Goal: Transaction & Acquisition: Purchase product/service

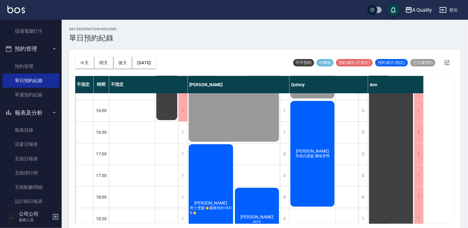
scroll to position [201, 0]
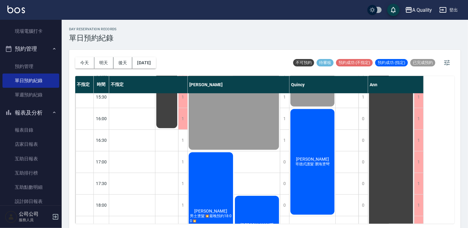
click at [325, 127] on div "潘若婕 哥德式護髮 瀏海燙彎" at bounding box center [313, 161] width 46 height 107
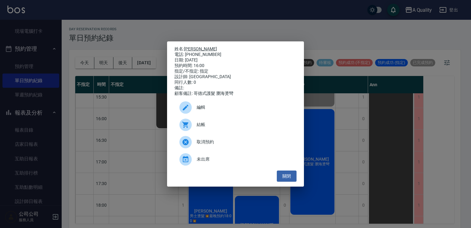
click at [189, 48] on link "潘若婕" at bounding box center [200, 48] width 33 height 5
drag, startPoint x: 0, startPoint y: 39, endPoint x: 145, endPoint y: 10, distance: 148.0
click at [1, 39] on div "姓名: 潘若婕 電話: 0975166908 日期: 2025/10/10 預約時間: 16:00 指定/不指定: 指定 設計師: Quincy 同行人數: …" at bounding box center [235, 114] width 471 height 228
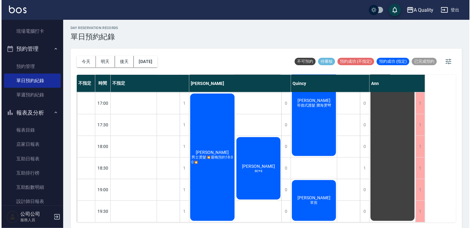
scroll to position [2, 0]
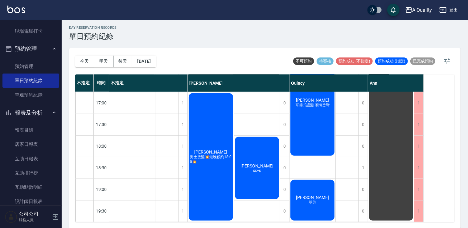
click at [320, 128] on div "潘若婕 哥德式護髮 瀏海燙彎" at bounding box center [313, 102] width 46 height 107
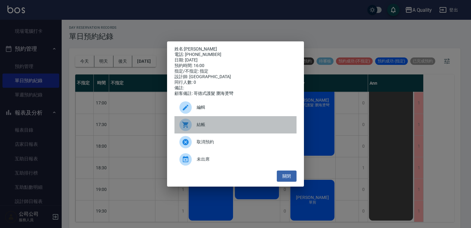
click at [199, 124] on span "結帳" at bounding box center [244, 124] width 95 height 6
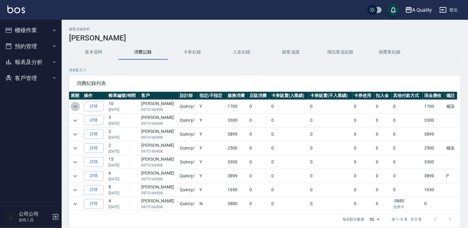
click at [72, 104] on icon "expand row" at bounding box center [75, 106] width 7 height 7
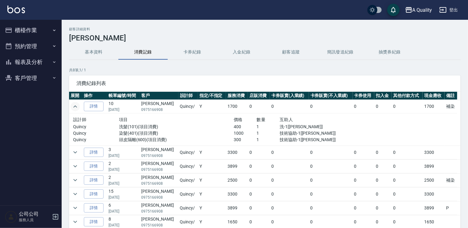
click at [73, 104] on icon "expand row" at bounding box center [75, 106] width 7 height 7
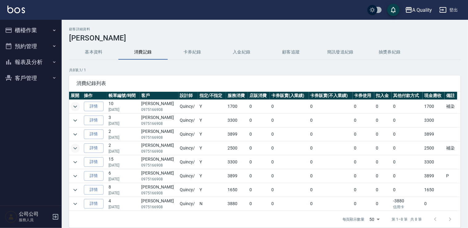
click at [77, 148] on icon "expand row" at bounding box center [75, 147] width 7 height 7
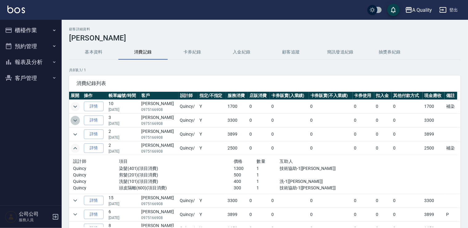
click at [76, 120] on icon "expand row" at bounding box center [75, 120] width 4 height 2
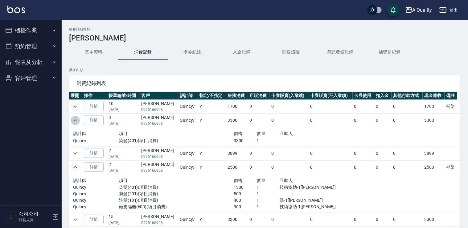
click at [76, 120] on icon "expand row" at bounding box center [75, 120] width 7 height 7
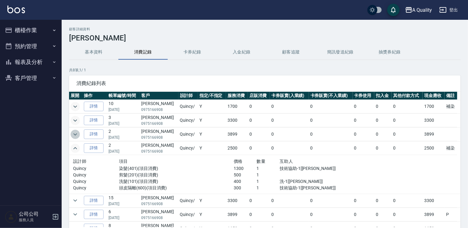
click at [76, 135] on icon "expand row" at bounding box center [75, 133] width 7 height 7
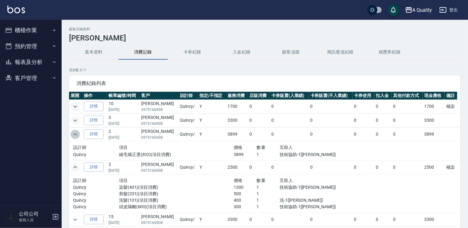
click at [76, 135] on icon "expand row" at bounding box center [75, 133] width 7 height 7
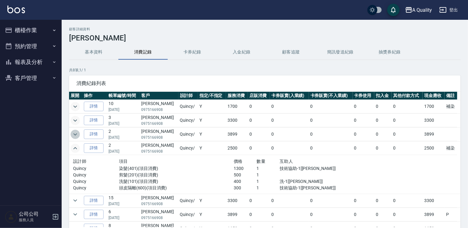
click at [76, 135] on icon "expand row" at bounding box center [75, 133] width 7 height 7
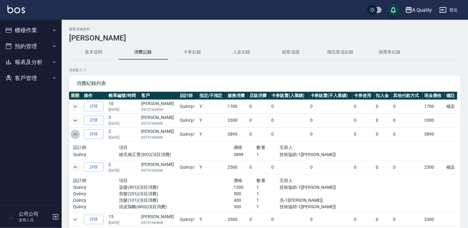
click at [76, 135] on icon "expand row" at bounding box center [75, 133] width 7 height 7
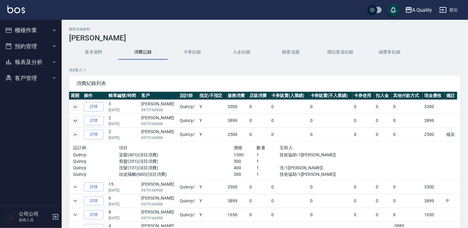
scroll to position [21, 0]
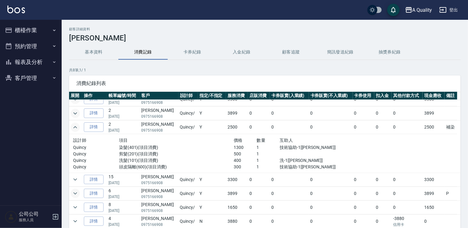
click at [73, 189] on icon "expand row" at bounding box center [75, 192] width 7 height 7
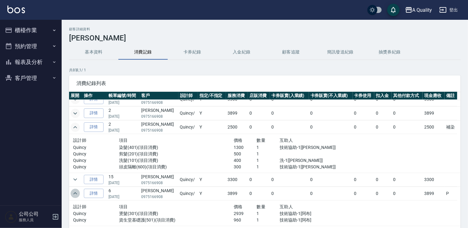
drag, startPoint x: 73, startPoint y: 189, endPoint x: 74, endPoint y: 178, distance: 11.5
click at [73, 189] on icon "expand row" at bounding box center [75, 192] width 7 height 7
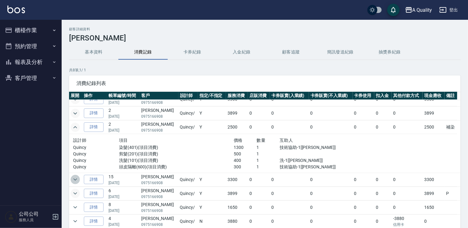
click at [74, 176] on icon "expand row" at bounding box center [75, 179] width 7 height 7
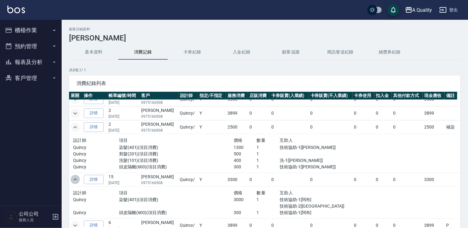
click at [74, 176] on icon "expand row" at bounding box center [75, 179] width 7 height 7
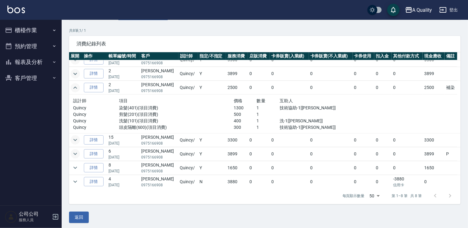
scroll to position [42, 0]
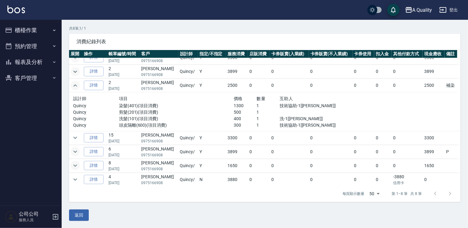
click at [77, 164] on icon "expand row" at bounding box center [75, 165] width 7 height 7
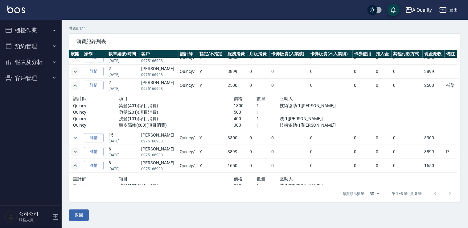
click at [77, 164] on icon "expand row" at bounding box center [75, 165] width 4 height 2
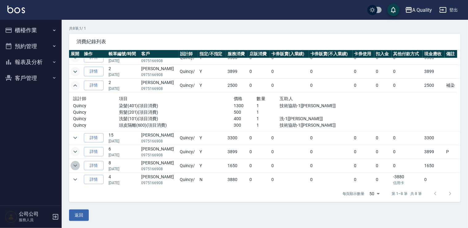
click at [77, 164] on icon "expand row" at bounding box center [75, 165] width 7 height 7
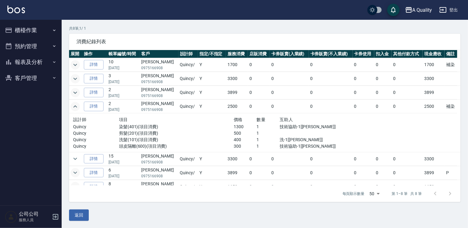
scroll to position [0, 0]
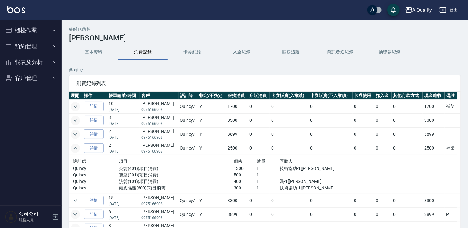
drag, startPoint x: 230, startPoint y: 43, endPoint x: 237, endPoint y: 49, distance: 9.4
click at [231, 44] on div "顧客詳細資料 潘若婕 基本資料 消費記錄 卡券紀錄 入金紀錄 顧客追蹤 簡訊發送紀錄 抽獎券紀錄 共 8 筆, 1 / 1 消費紀錄列表 展開 操作 帳單編號…" at bounding box center [265, 144] width 407 height 235
click at [237, 49] on button "入金紀錄" at bounding box center [241, 52] width 49 height 15
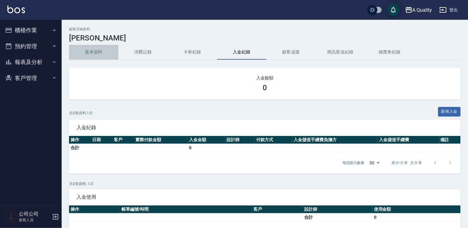
click at [103, 51] on button "基本資料" at bounding box center [93, 52] width 49 height 15
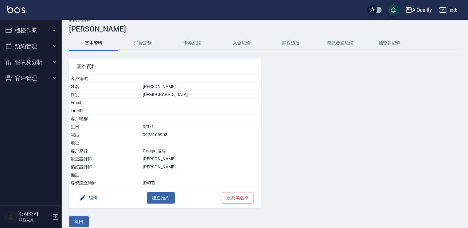
scroll to position [14, 0]
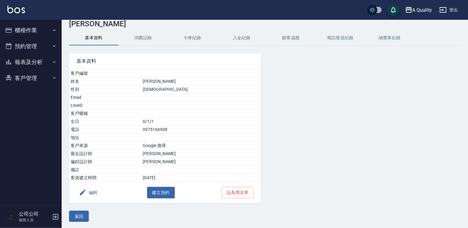
click at [142, 35] on button "消費記錄" at bounding box center [142, 38] width 49 height 15
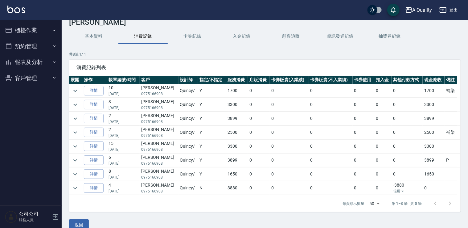
scroll to position [24, 0]
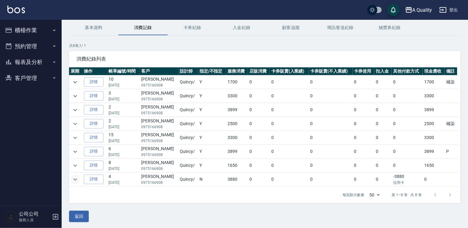
click at [74, 176] on icon "expand row" at bounding box center [75, 179] width 7 height 7
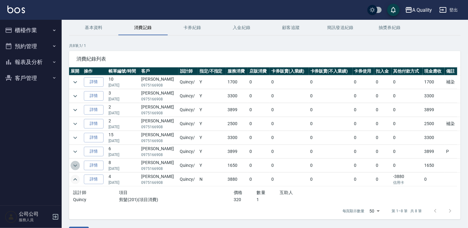
drag, startPoint x: 78, startPoint y: 165, endPoint x: 80, endPoint y: 162, distance: 3.3
click at [77, 165] on icon "expand row" at bounding box center [75, 165] width 7 height 7
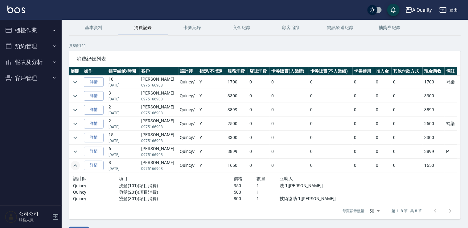
click at [31, 45] on button "預約管理" at bounding box center [30, 46] width 57 height 16
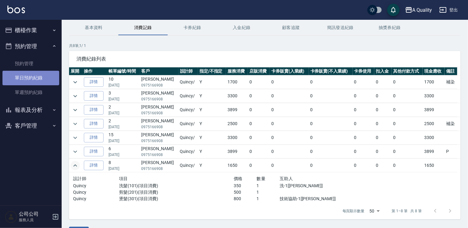
click at [31, 73] on link "單日預約紀錄" at bounding box center [30, 78] width 57 height 14
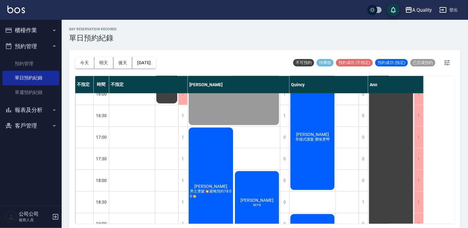
scroll to position [171, 0]
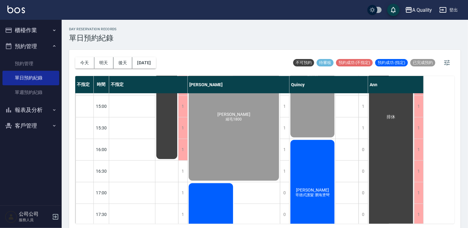
click at [39, 27] on button "櫃檯作業" at bounding box center [30, 30] width 57 height 16
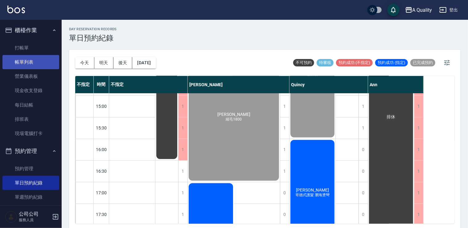
click at [40, 64] on link "帳單列表" at bounding box center [30, 62] width 57 height 14
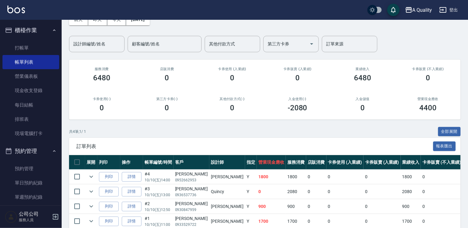
scroll to position [62, 0]
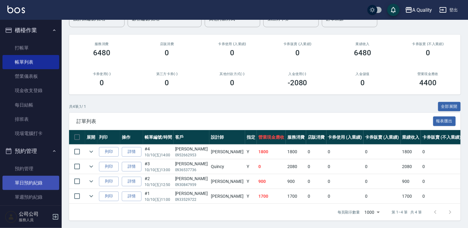
click at [31, 181] on link "單日預約紀錄" at bounding box center [30, 183] width 57 height 14
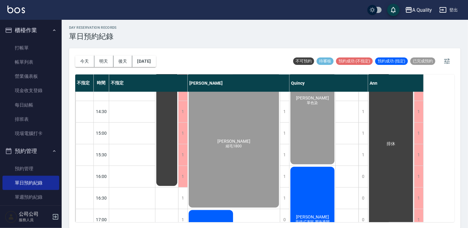
scroll to position [140, 0]
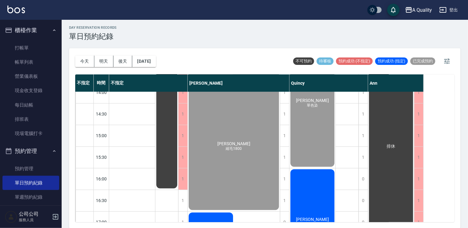
click at [226, 157] on div "林S 縮毛1800" at bounding box center [234, 146] width 92 height 129
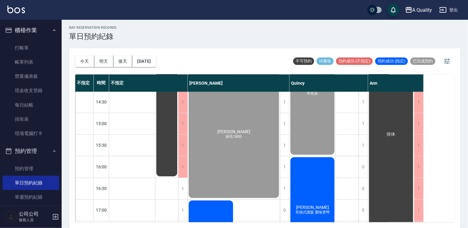
scroll to position [263, 0]
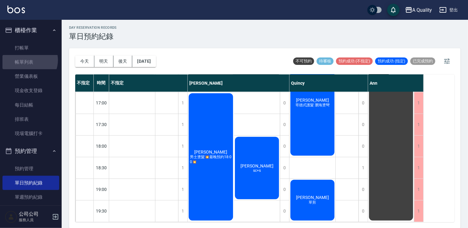
drag, startPoint x: 28, startPoint y: 60, endPoint x: 159, endPoint y: 116, distance: 143.1
click at [28, 60] on link "帳單列表" at bounding box center [30, 62] width 57 height 14
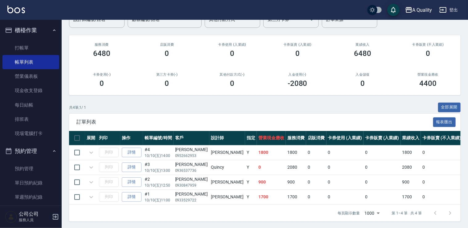
scroll to position [35, 0]
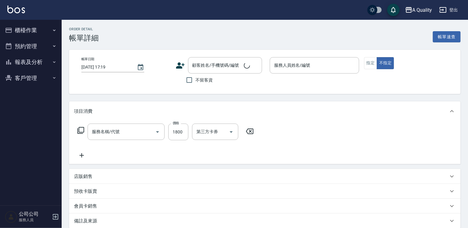
type input "[DATE] 14:00"
type input "[PERSON_NAME](無代號)"
type input "縮毛1800"
type input "縮毛矯正燙(302)"
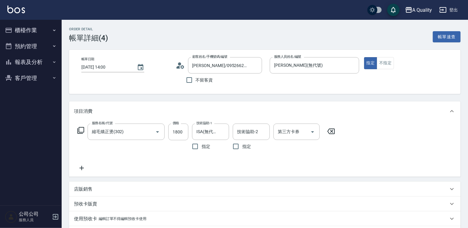
type input "[PERSON_NAME]/0952662953/null"
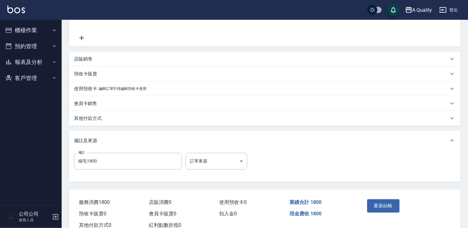
scroll to position [150, 0]
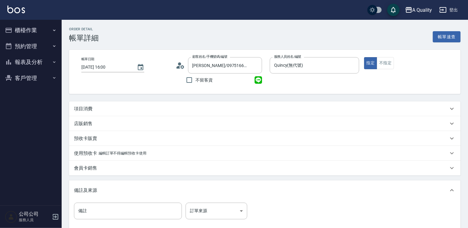
click at [135, 108] on div "項目消費" at bounding box center [261, 108] width 374 height 6
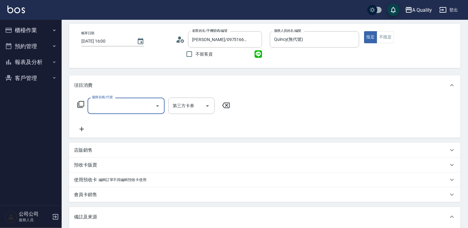
scroll to position [93, 0]
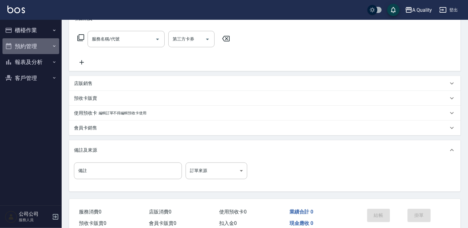
click at [28, 42] on button "預約管理" at bounding box center [30, 46] width 57 height 16
click at [39, 52] on button "預約管理" at bounding box center [30, 46] width 57 height 16
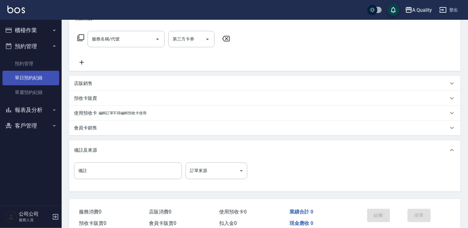
click at [34, 76] on link "單日預約紀錄" at bounding box center [30, 78] width 57 height 14
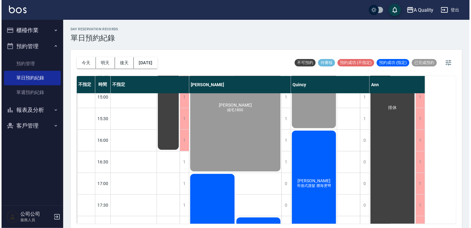
scroll to position [216, 0]
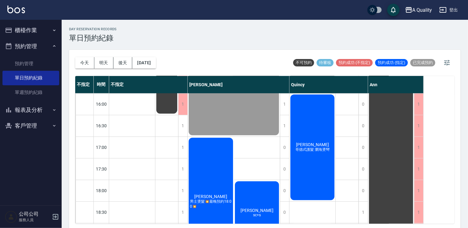
click at [310, 166] on div "潘若婕 哥德式護髮 瀏海燙彎" at bounding box center [313, 146] width 46 height 107
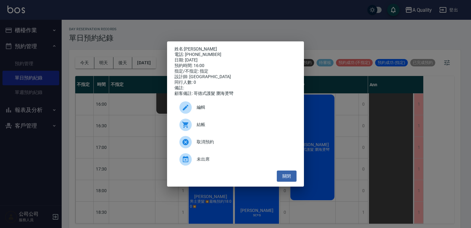
click at [188, 46] on link "潘若婕" at bounding box center [200, 48] width 33 height 5
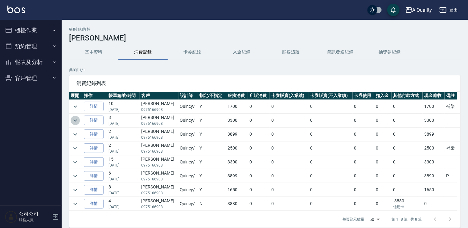
click at [72, 119] on icon "expand row" at bounding box center [75, 120] width 7 height 7
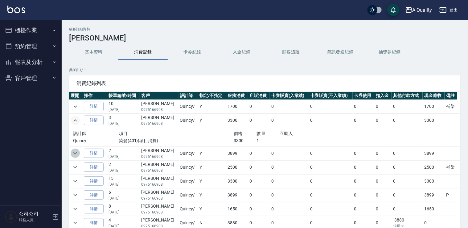
click at [74, 150] on icon "expand row" at bounding box center [75, 152] width 7 height 7
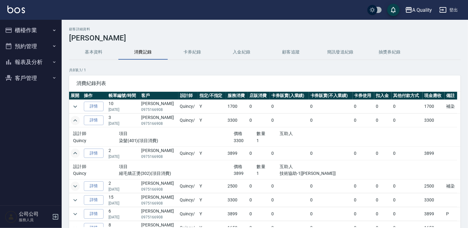
click at [76, 185] on icon "expand row" at bounding box center [75, 186] width 4 height 2
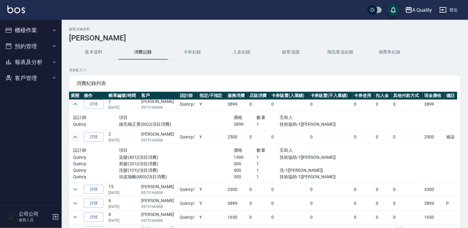
scroll to position [59, 0]
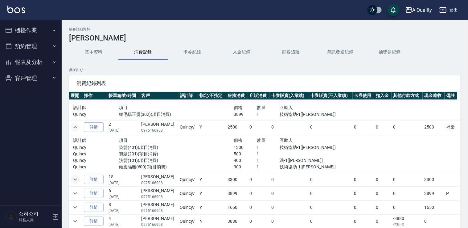
click at [79, 178] on button "expand row" at bounding box center [75, 179] width 9 height 9
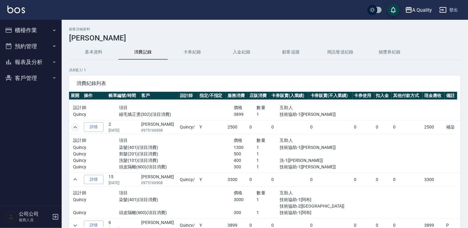
scroll to position [91, 0]
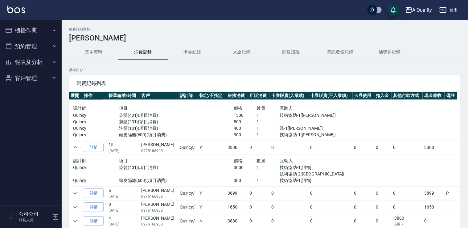
click at [72, 196] on td at bounding box center [75, 193] width 13 height 14
click at [73, 194] on icon "expand row" at bounding box center [75, 192] width 7 height 7
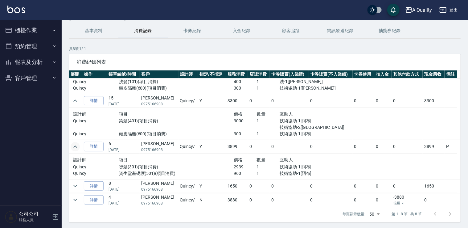
scroll to position [31, 0]
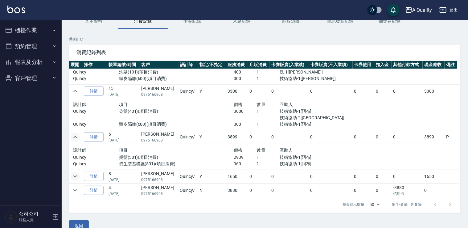
click at [74, 176] on icon "expand row" at bounding box center [75, 175] width 7 height 7
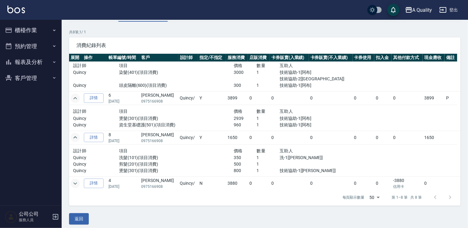
scroll to position [42, 0]
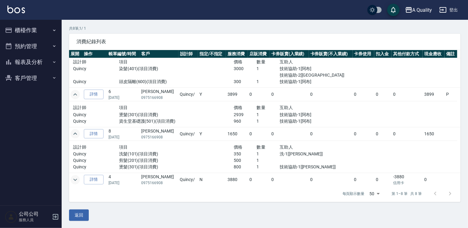
click at [74, 177] on icon "expand row" at bounding box center [75, 179] width 7 height 7
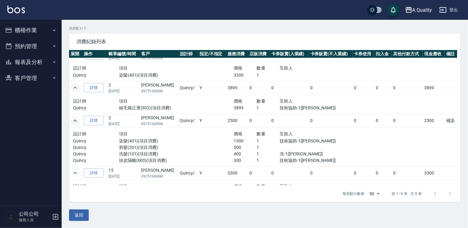
scroll to position [0, 0]
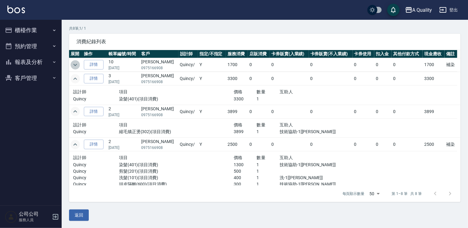
click at [78, 64] on icon "expand row" at bounding box center [75, 64] width 7 height 7
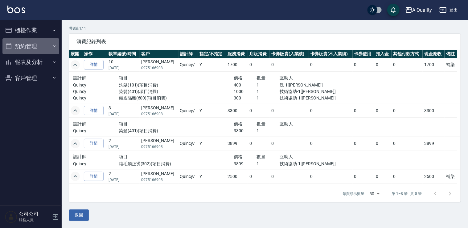
drag, startPoint x: 19, startPoint y: 43, endPoint x: 28, endPoint y: 45, distance: 9.4
click at [20, 43] on button "預約管理" at bounding box center [30, 46] width 57 height 16
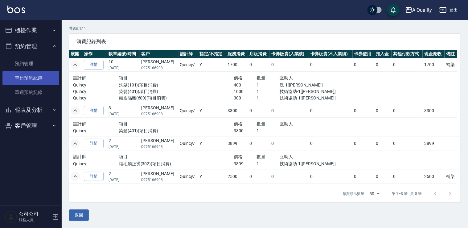
click at [38, 75] on link "單日預約紀錄" at bounding box center [30, 78] width 57 height 14
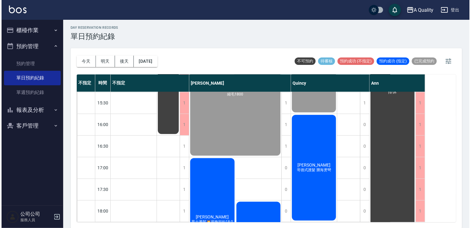
scroll to position [232, 0]
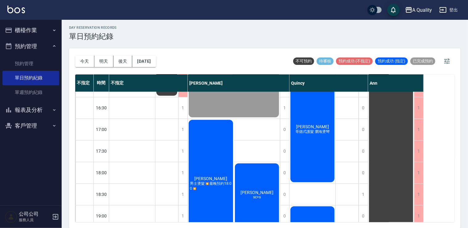
click at [313, 159] on div "潘若婕 哥德式護髮 瀏海燙彎" at bounding box center [313, 129] width 46 height 107
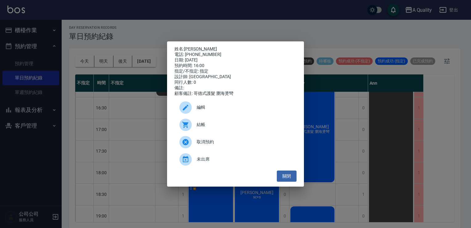
click at [223, 126] on span "結帳" at bounding box center [244, 124] width 95 height 6
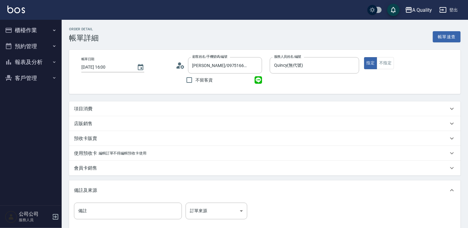
click at [174, 105] on div "項目消費" at bounding box center [261, 108] width 374 height 6
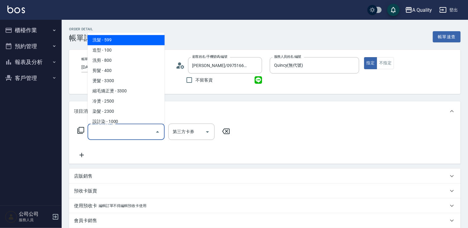
drag, startPoint x: 122, startPoint y: 134, endPoint x: 112, endPoint y: 118, distance: 18.6
click at [121, 134] on input "服務名稱/代號" at bounding box center [121, 131] width 62 height 11
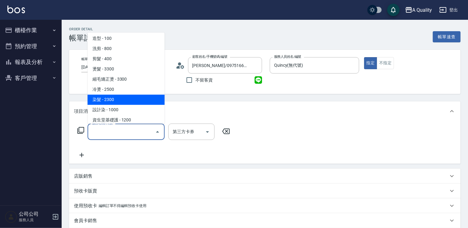
scroll to position [31, 0]
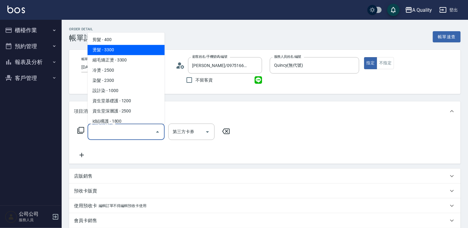
click at [110, 51] on span "燙髮 - 3300" at bounding box center [126, 50] width 77 height 10
type input "燙髮(301)"
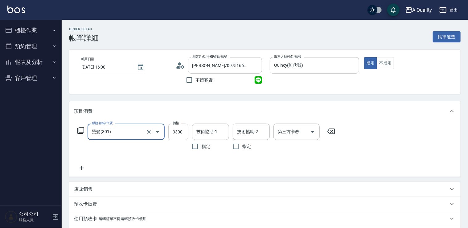
click at [177, 133] on input "3300" at bounding box center [178, 131] width 20 height 17
type input "1000"
click at [215, 129] on input "技術協助-1" at bounding box center [210, 131] width 31 height 11
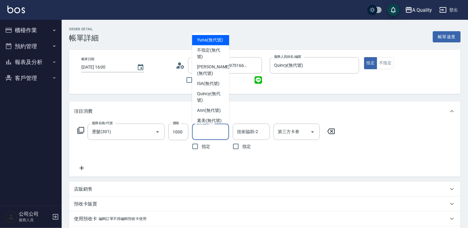
click at [203, 40] on span "Yuna (無代號)" at bounding box center [210, 40] width 26 height 6
type input "Yuna(無代號)"
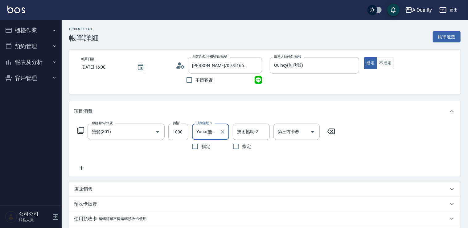
click at [78, 171] on icon at bounding box center [81, 167] width 15 height 7
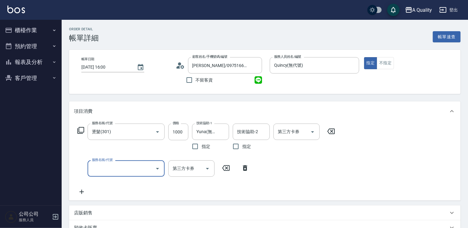
click at [84, 171] on div "服務名稱/代號 服務名稱/代號 第三方卡券 第三方卡券" at bounding box center [163, 168] width 179 height 16
drag, startPoint x: 84, startPoint y: 171, endPoint x: 97, endPoint y: 168, distance: 13.2
click at [96, 169] on input "服務名稱/代號" at bounding box center [121, 168] width 62 height 11
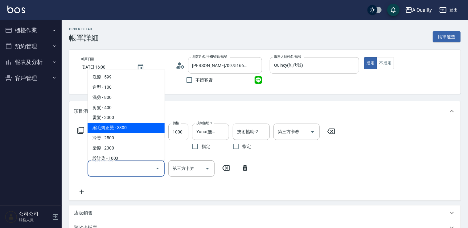
scroll to position [87, 0]
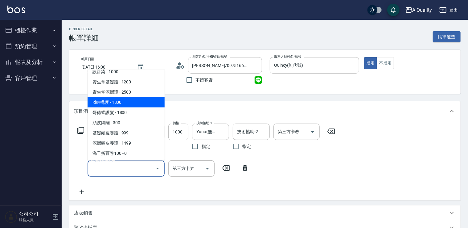
click at [127, 99] on span "id結構護 - 1800" at bounding box center [126, 102] width 77 height 10
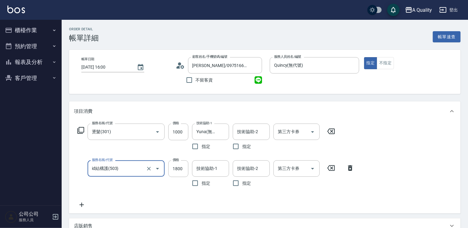
drag, startPoint x: 127, startPoint y: 168, endPoint x: 125, endPoint y: 162, distance: 6.5
click at [126, 165] on input "id結構護(503)" at bounding box center [117, 168] width 54 height 11
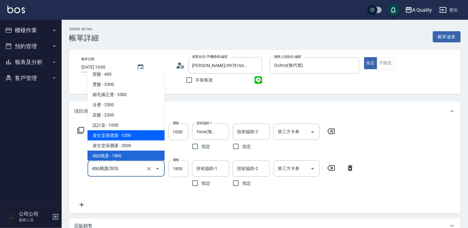
scroll to position [64, 0]
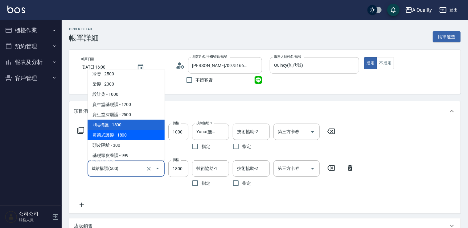
drag, startPoint x: 116, startPoint y: 134, endPoint x: 154, endPoint y: 138, distance: 38.1
click at [117, 134] on span "哥德式護髮 - 1800" at bounding box center [126, 135] width 77 height 10
type input "哥德式護髮(504)"
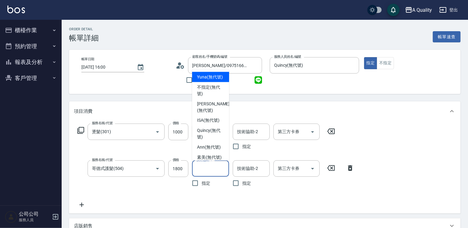
click at [204, 165] on input "技術協助-1" at bounding box center [210, 168] width 31 height 11
click at [205, 80] on span "Yuna (無代號)" at bounding box center [210, 76] width 26 height 6
type input "Yuna(無代號)"
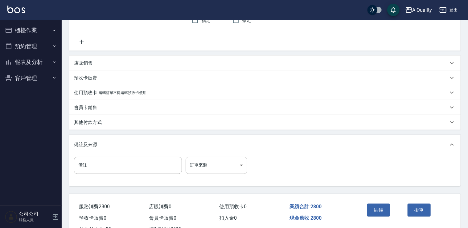
scroll to position [185, 0]
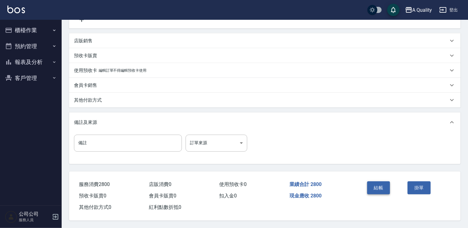
click at [383, 188] on button "結帳" at bounding box center [378, 187] width 23 height 13
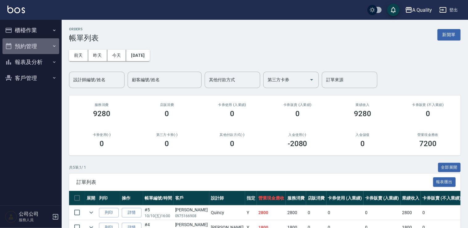
click at [31, 45] on button "預約管理" at bounding box center [30, 46] width 57 height 16
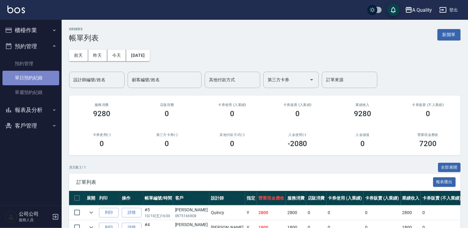
click at [29, 84] on link "單日預約紀錄" at bounding box center [30, 78] width 57 height 14
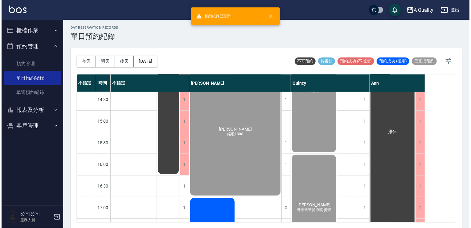
scroll to position [263, 0]
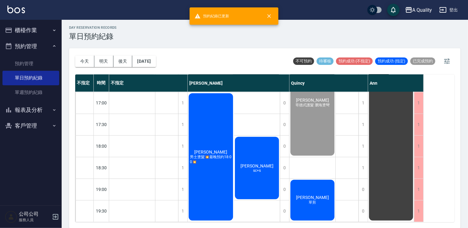
click at [190, 136] on div "蔡宗輝 男士燙髮💥最晚預約18:00💥" at bounding box center [211, 156] width 46 height 129
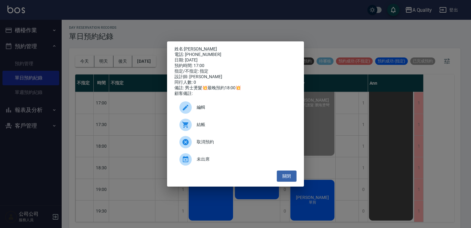
click at [184, 42] on div "姓名: 蔡宗輝 電話: 0928853487 日期: 2025/10/10 預約時間: 17:00 指定/不指定: 指定 設計師: Taylor 同行人數: …" at bounding box center [235, 113] width 137 height 145
click at [187, 46] on p "姓名: 蔡宗輝" at bounding box center [236, 49] width 122 height 6
click at [188, 46] on link "蔡宗輝" at bounding box center [200, 48] width 33 height 5
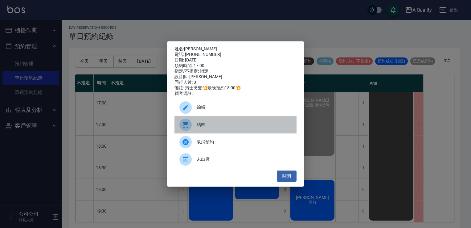
click at [205, 132] on div "結帳" at bounding box center [236, 124] width 122 height 17
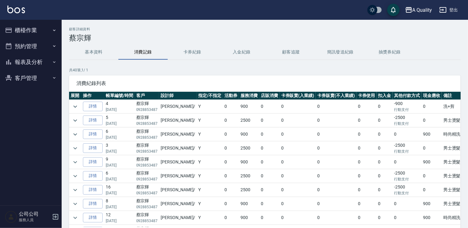
click at [23, 44] on button "預約管理" at bounding box center [30, 46] width 57 height 16
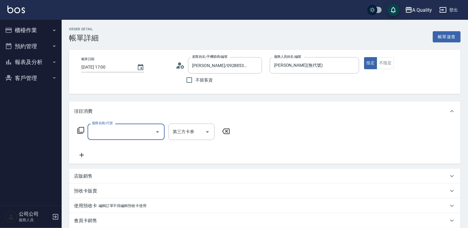
drag, startPoint x: 0, startPoint y: 0, endPoint x: 109, endPoint y: 127, distance: 167.2
click at [109, 128] on input "服務名稱/代號" at bounding box center [121, 131] width 62 height 11
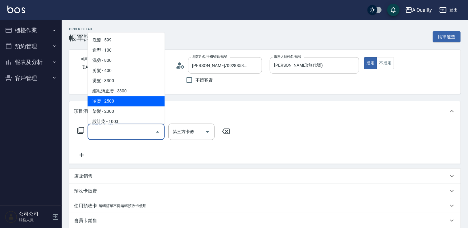
click at [115, 101] on span "冷燙 - 2500" at bounding box center [126, 101] width 77 height 10
type input "冷燙(330)"
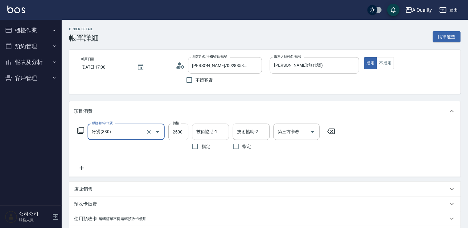
click at [204, 130] on input "技術協助-1" at bounding box center [210, 131] width 31 height 11
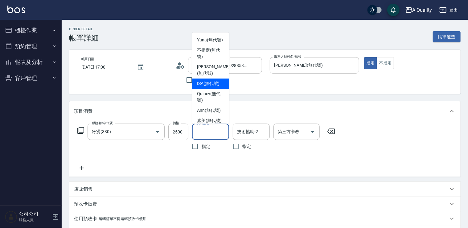
click at [204, 87] on span "ISA (無代號)" at bounding box center [208, 83] width 23 height 6
type input "ISA(無代號)"
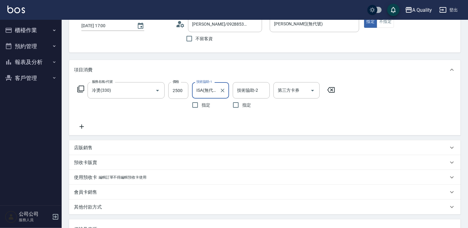
scroll to position [123, 0]
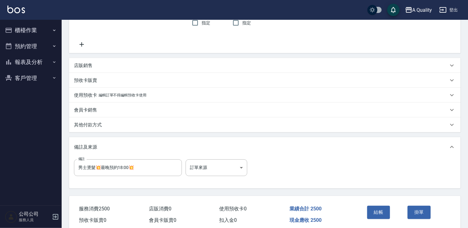
drag, startPoint x: 95, startPoint y: 124, endPoint x: 101, endPoint y: 136, distance: 13.9
click at [95, 124] on p "其他付款方式" at bounding box center [88, 125] width 28 height 6
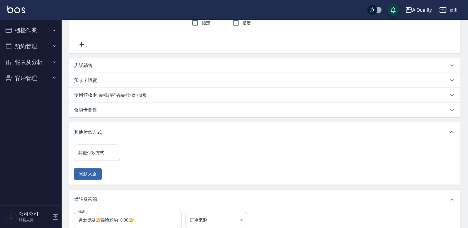
drag, startPoint x: 99, startPoint y: 151, endPoint x: 99, endPoint y: 145, distance: 5.9
click at [99, 149] on input "其他付款方式" at bounding box center [97, 152] width 41 height 11
drag, startPoint x: 90, startPoint y: 170, endPoint x: 97, endPoint y: 164, distance: 9.4
click at [91, 169] on span "行動支付" at bounding box center [97, 168] width 46 height 10
type input "行動支付"
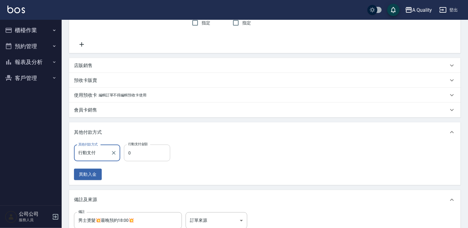
drag, startPoint x: 122, startPoint y: 156, endPoint x: 139, endPoint y: 151, distance: 18.1
click at [140, 151] on input "0" at bounding box center [147, 152] width 46 height 17
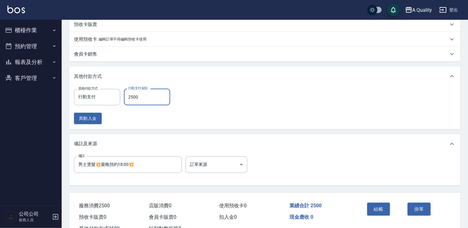
scroll to position [202, 0]
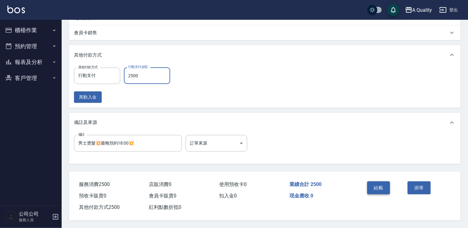
type input "2500"
click at [379, 188] on button "結帳" at bounding box center [378, 187] width 23 height 13
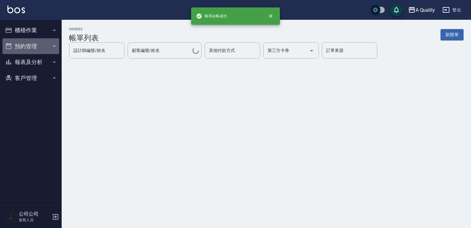
drag, startPoint x: 10, startPoint y: 45, endPoint x: 29, endPoint y: 68, distance: 29.7
click at [10, 46] on icon "button" at bounding box center [8, 45] width 7 height 7
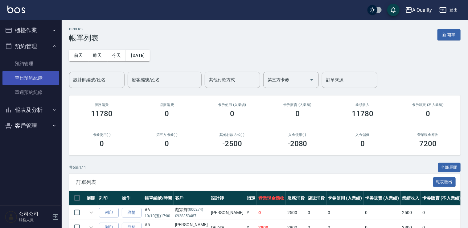
click at [31, 76] on link "單日預約紀錄" at bounding box center [30, 78] width 57 height 14
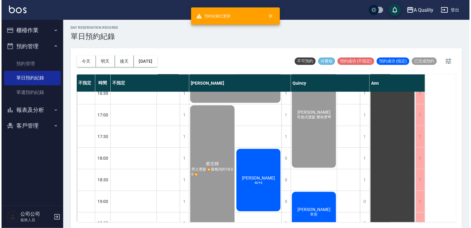
scroll to position [263, 0]
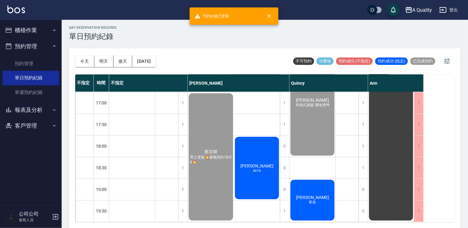
click at [259, 163] on span "[PERSON_NAME]" at bounding box center [256, 165] width 35 height 5
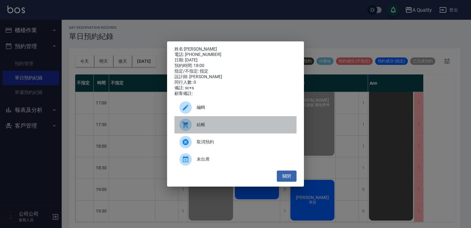
click at [209, 123] on div "結帳" at bounding box center [236, 124] width 122 height 17
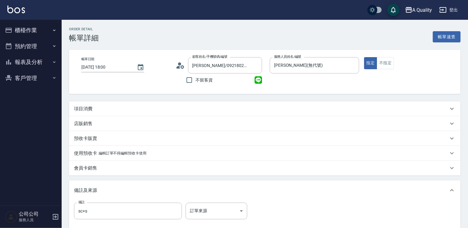
click at [107, 108] on div "項目消費" at bounding box center [261, 108] width 374 height 6
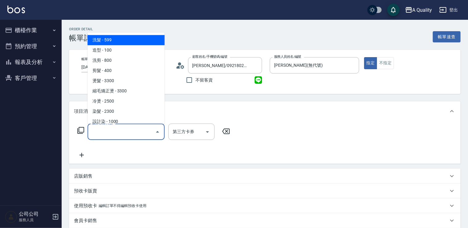
drag, startPoint x: 98, startPoint y: 132, endPoint x: 97, endPoint y: 97, distance: 34.6
click at [98, 131] on input "服務名稱/代號" at bounding box center [121, 131] width 62 height 11
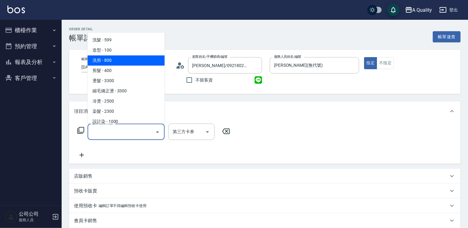
drag, startPoint x: 105, startPoint y: 61, endPoint x: 153, endPoint y: 81, distance: 51.9
click at [105, 61] on span "洗剪 - 800" at bounding box center [126, 60] width 77 height 10
type input "洗剪(103)"
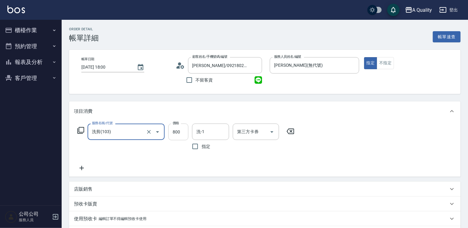
click at [184, 130] on input "800" at bounding box center [178, 131] width 20 height 17
type input "900"
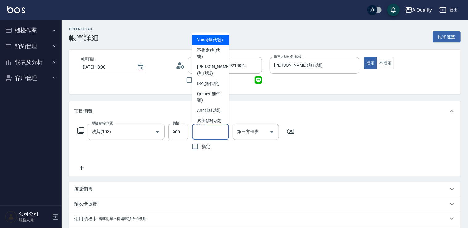
click at [215, 136] on input "洗-1" at bounding box center [210, 131] width 31 height 11
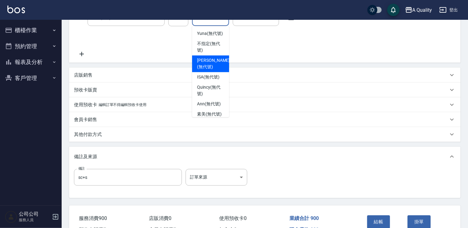
scroll to position [150, 0]
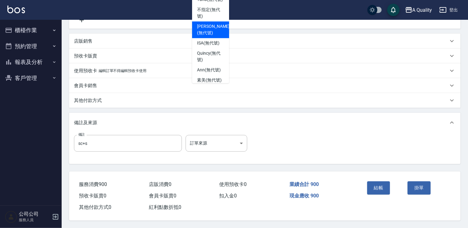
drag, startPoint x: 382, startPoint y: 186, endPoint x: 373, endPoint y: 180, distance: 10.4
click at [378, 184] on button "結帳" at bounding box center [378, 187] width 23 height 13
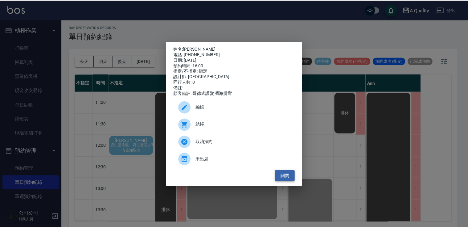
scroll to position [263, 0]
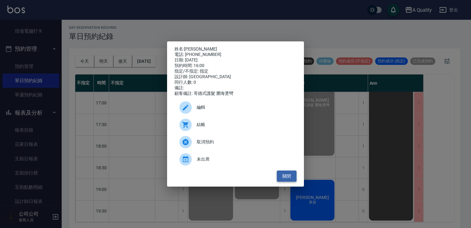
drag, startPoint x: 284, startPoint y: 181, endPoint x: 277, endPoint y: 181, distance: 7.1
click at [284, 181] on button "關閉" at bounding box center [287, 175] width 20 height 11
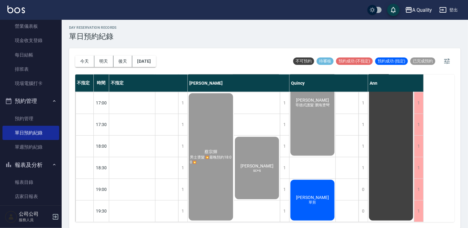
scroll to position [0, 0]
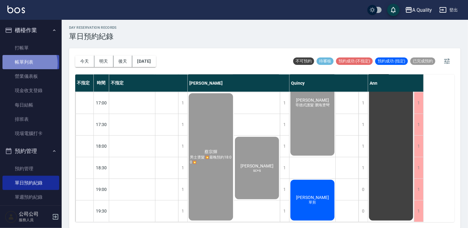
click at [28, 64] on link "帳單列表" at bounding box center [30, 62] width 57 height 14
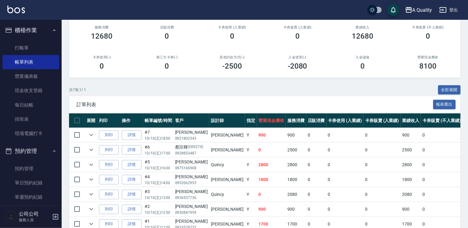
scroll to position [109, 0]
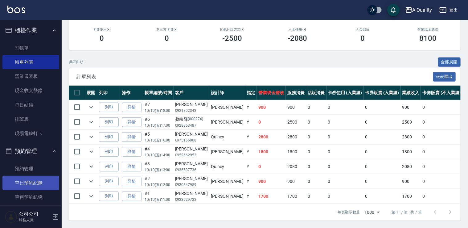
click at [21, 182] on link "單日預約紀錄" at bounding box center [30, 183] width 57 height 14
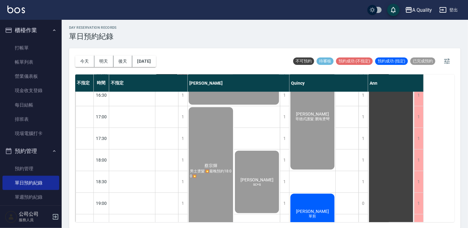
scroll to position [263, 0]
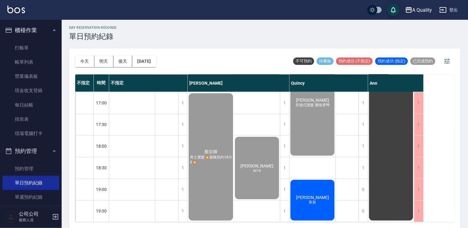
click at [316, 204] on div "[PERSON_NAME]剪" at bounding box center [313, 200] width 46 height 43
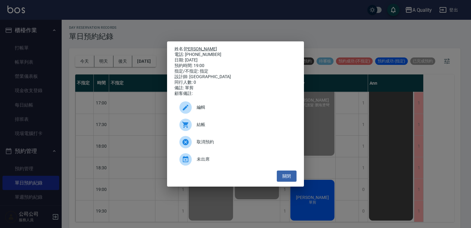
click at [191, 48] on link "[PERSON_NAME]" at bounding box center [200, 48] width 33 height 5
drag, startPoint x: 290, startPoint y: 175, endPoint x: 283, endPoint y: 178, distance: 7.5
click at [287, 177] on button "關閉" at bounding box center [287, 175] width 20 height 11
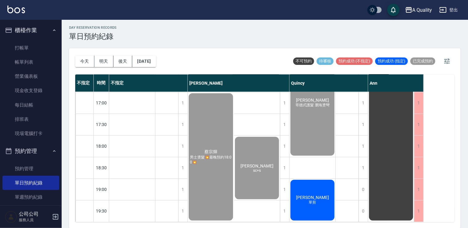
click at [305, 192] on div "陳芷芸 單剪" at bounding box center [313, 200] width 46 height 43
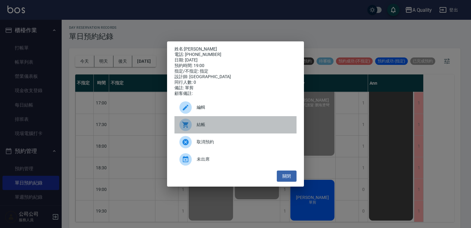
click at [214, 128] on span "結帳" at bounding box center [244, 124] width 95 height 6
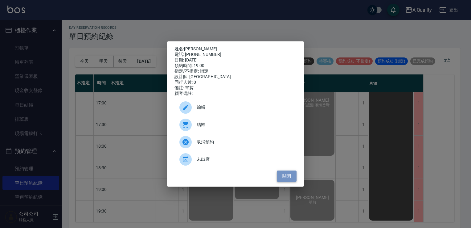
click at [295, 176] on button "關閉" at bounding box center [287, 175] width 20 height 11
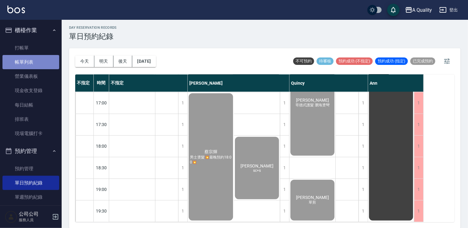
click at [36, 59] on link "帳單列表" at bounding box center [30, 62] width 57 height 14
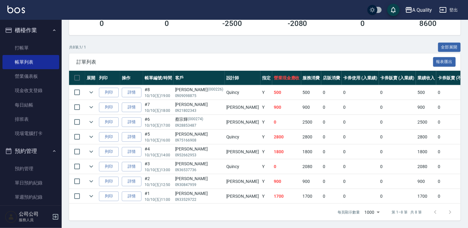
scroll to position [123, 0]
click at [35, 178] on link "單日預約紀錄" at bounding box center [30, 183] width 57 height 14
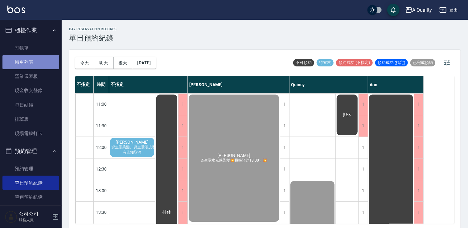
click at [37, 59] on link "帳單列表" at bounding box center [30, 62] width 57 height 14
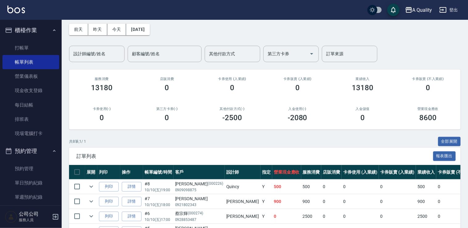
scroll to position [62, 0]
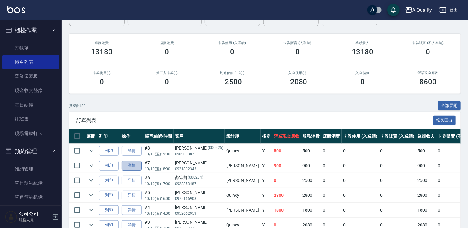
click at [125, 165] on link "詳情" at bounding box center [132, 166] width 20 height 10
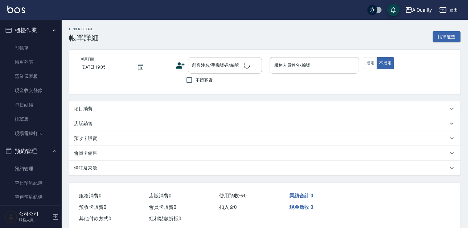
type input "2025/10/10 18:00"
type input "Taylor(無代號)"
type input "sc+s"
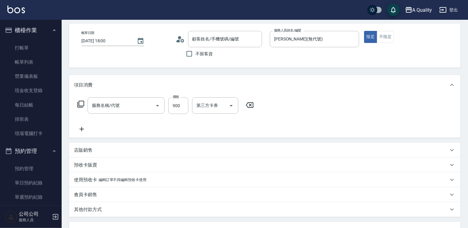
scroll to position [82, 0]
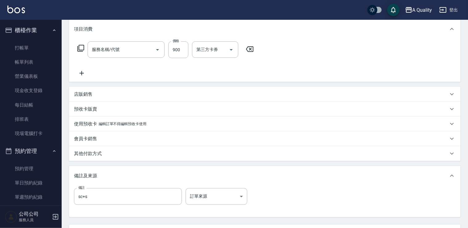
type input "謝孟哲/0921802343/"
type input "洗剪(103)"
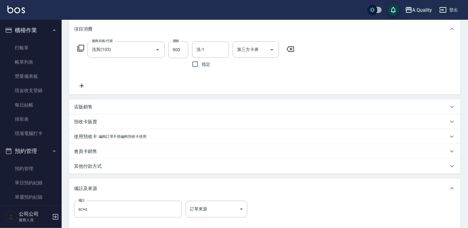
click at [88, 186] on p "備註及來源" at bounding box center [85, 188] width 23 height 6
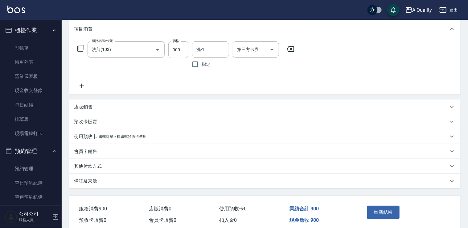
click at [92, 166] on p "其他付款方式" at bounding box center [88, 166] width 28 height 6
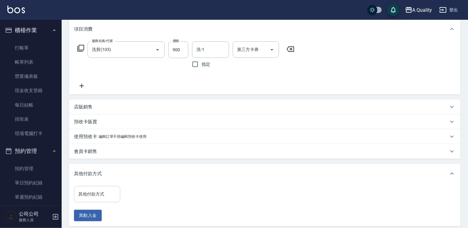
drag, startPoint x: 99, startPoint y: 196, endPoint x: 99, endPoint y: 192, distance: 4.6
click at [99, 196] on input "其他付款方式" at bounding box center [97, 193] width 41 height 11
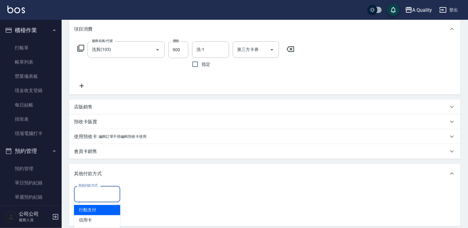
click at [93, 209] on span "行動支付" at bounding box center [97, 210] width 46 height 10
type input "行動支付"
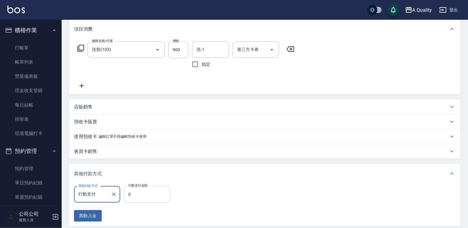
click at [135, 194] on input "0" at bounding box center [147, 194] width 46 height 17
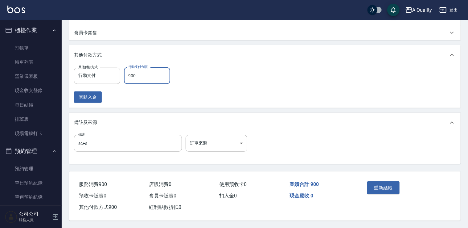
scroll to position [202, 0]
type input "900"
click at [374, 184] on button "重新結帳" at bounding box center [383, 187] width 33 height 13
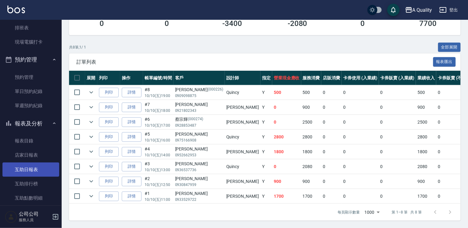
scroll to position [93, 0]
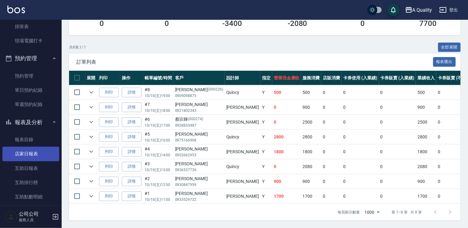
click at [30, 154] on link "店家日報表" at bounding box center [30, 154] width 57 height 14
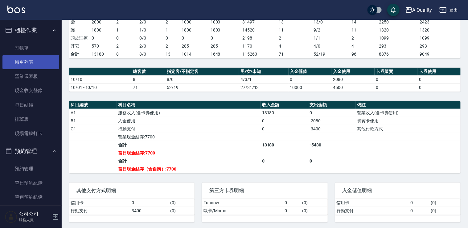
click at [27, 57] on link "帳單列表" at bounding box center [30, 62] width 57 height 14
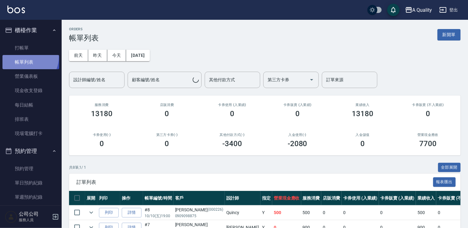
click at [27, 57] on link "帳單列表" at bounding box center [30, 62] width 57 height 14
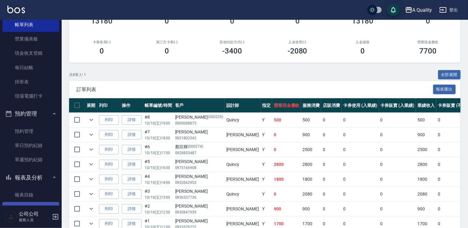
scroll to position [62, 0]
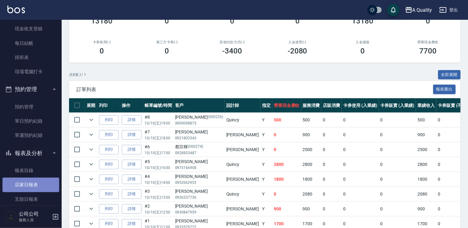
click at [36, 183] on link "店家日報表" at bounding box center [30, 184] width 57 height 14
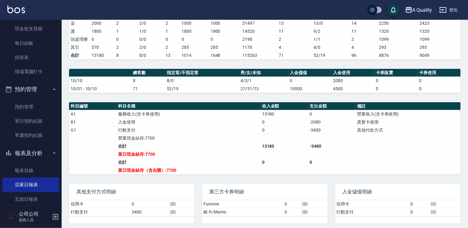
scroll to position [122, 0]
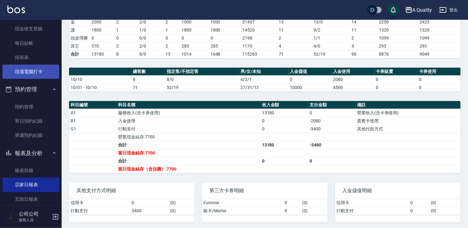
click at [30, 71] on link "現場電腦打卡" at bounding box center [30, 71] width 57 height 14
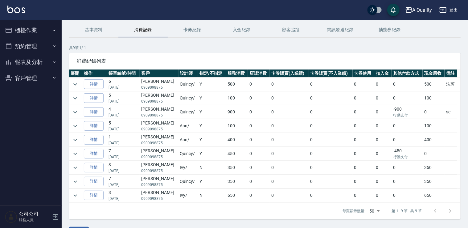
scroll to position [38, 0]
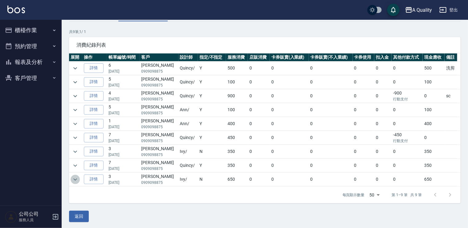
click at [78, 178] on icon "expand row" at bounding box center [75, 179] width 7 height 7
click at [77, 178] on icon "expand row" at bounding box center [75, 179] width 7 height 7
click at [77, 180] on icon "expand row" at bounding box center [75, 179] width 7 height 7
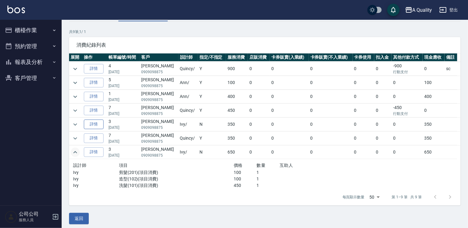
scroll to position [28, 0]
click at [73, 149] on icon "expand row" at bounding box center [75, 150] width 7 height 7
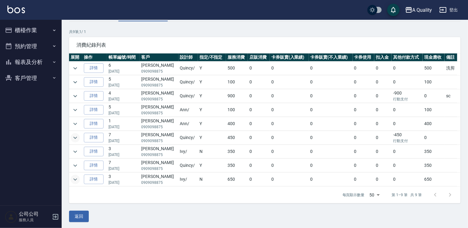
scroll to position [0, 0]
click at [76, 148] on icon "expand row" at bounding box center [75, 151] width 7 height 7
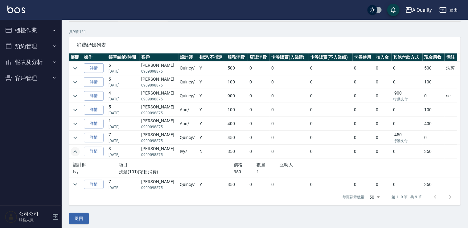
click at [76, 148] on icon "expand row" at bounding box center [75, 151] width 7 height 7
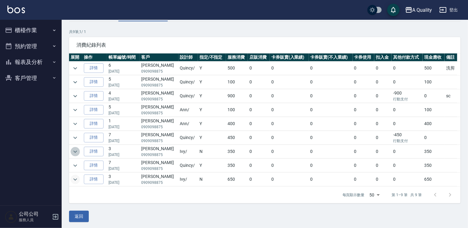
click at [76, 148] on icon "expand row" at bounding box center [75, 151] width 7 height 7
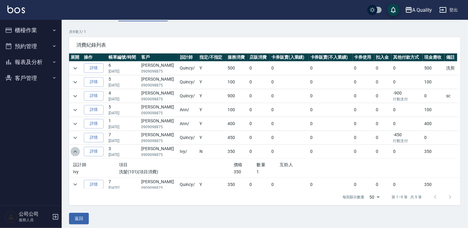
click at [76, 148] on icon "expand row" at bounding box center [75, 151] width 7 height 7
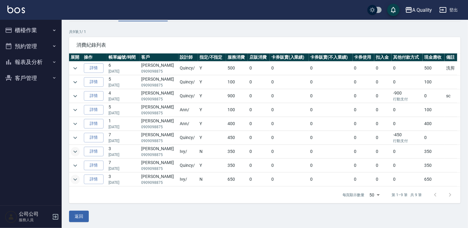
click at [28, 46] on button "預約管理" at bounding box center [30, 46] width 57 height 16
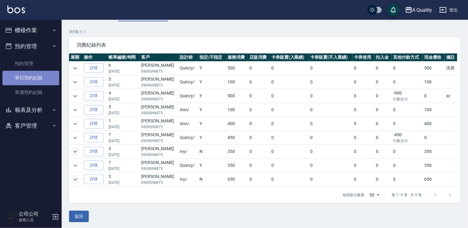
click at [34, 75] on link "單日預約紀錄" at bounding box center [30, 78] width 57 height 14
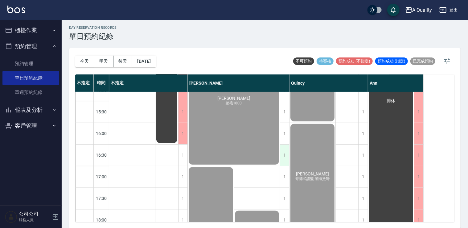
scroll to position [263, 0]
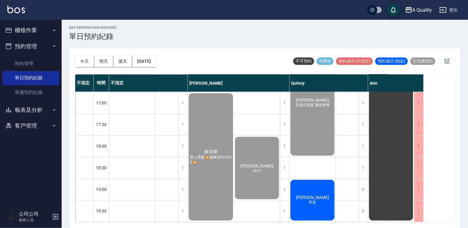
click at [34, 28] on button "櫃檯作業" at bounding box center [30, 30] width 57 height 16
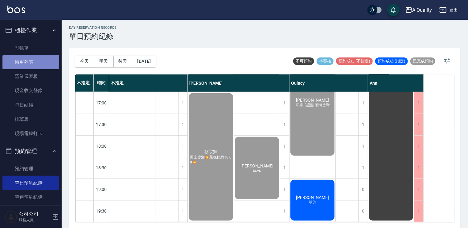
click at [31, 61] on link "帳單列表" at bounding box center [30, 62] width 57 height 14
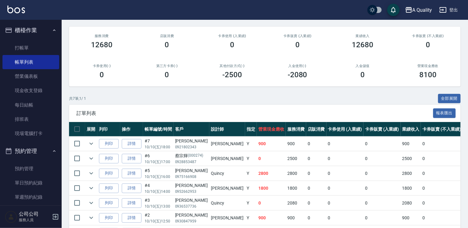
scroll to position [109, 0]
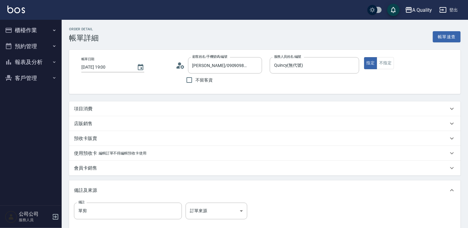
click at [84, 110] on p "項目消費" at bounding box center [83, 108] width 19 height 6
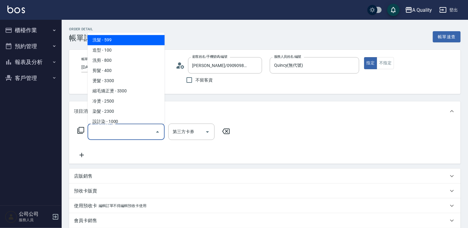
click at [95, 126] on input "服務名稱/代號" at bounding box center [121, 131] width 62 height 11
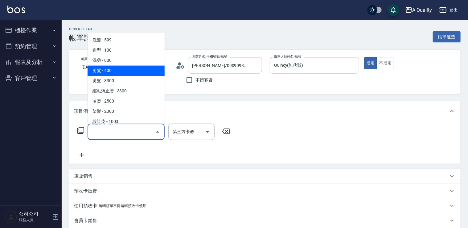
click at [108, 71] on span "剪髮 - 400" at bounding box center [126, 70] width 77 height 10
type input "剪髮(201)"
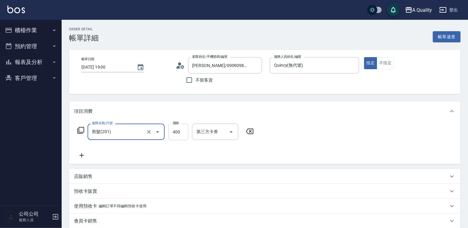
click at [181, 127] on input "400" at bounding box center [178, 131] width 20 height 17
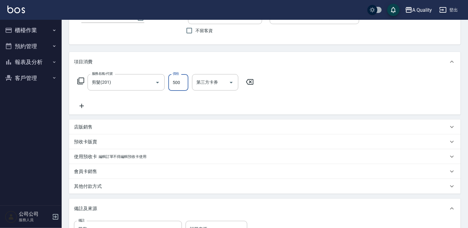
scroll to position [137, 0]
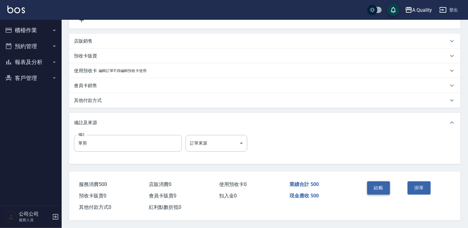
type input "500"
click at [372, 183] on button "結帳" at bounding box center [378, 187] width 23 height 13
